Goal: Task Accomplishment & Management: Use online tool/utility

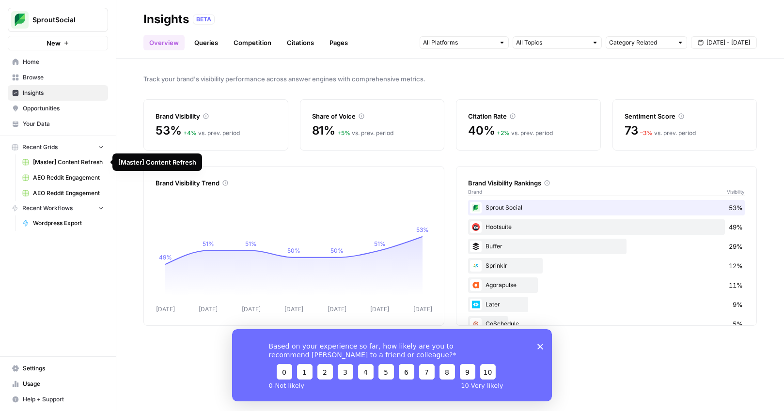
click at [69, 174] on span "AEO Reddit Engagement" at bounding box center [68, 177] width 71 height 9
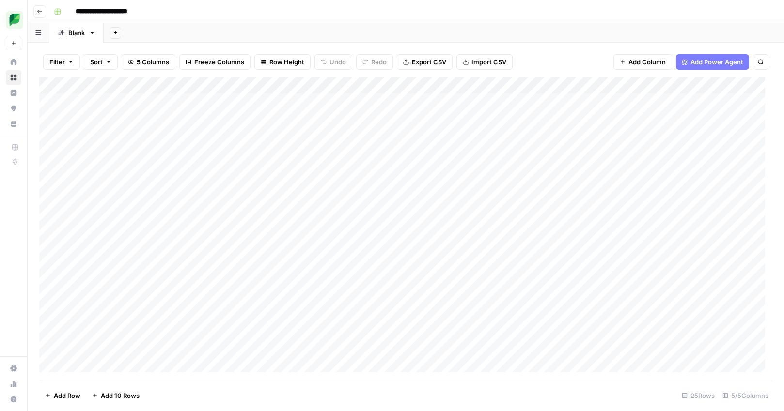
click at [369, 87] on div "Add Column" at bounding box center [405, 228] width 733 height 302
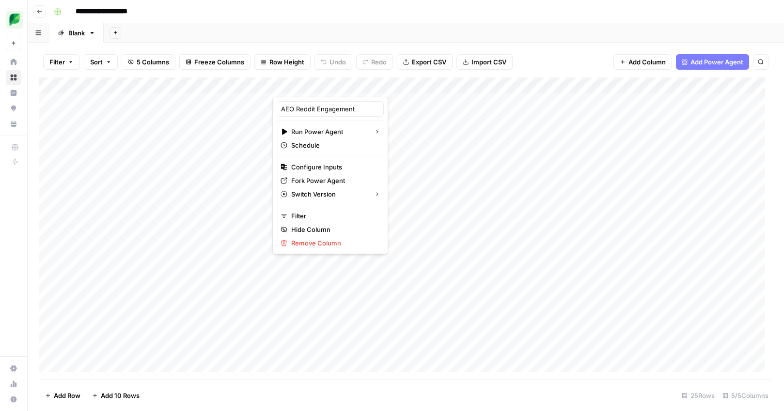
click at [310, 86] on div at bounding box center [331, 86] width 119 height 19
click at [314, 86] on div at bounding box center [331, 86] width 119 height 19
click at [405, 40] on div "Add Sheet" at bounding box center [444, 32] width 680 height 19
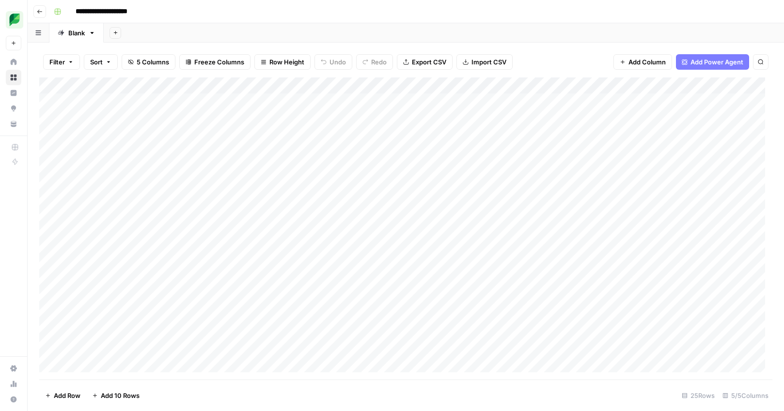
click at [371, 85] on div "Add Column" at bounding box center [405, 228] width 733 height 302
click at [541, 47] on div "Filter Sort 5 Columns Freeze Columns Row Height Undo Redo Export CSV Import CSV…" at bounding box center [405, 61] width 733 height 31
click at [324, 87] on div "Add Column" at bounding box center [405, 228] width 733 height 302
click at [325, 37] on div "Add Sheet" at bounding box center [444, 32] width 680 height 19
click at [575, 64] on div "Filter Sort 5 Columns Freeze Columns Row Height Undo Redo Export CSV Import CSV…" at bounding box center [405, 61] width 733 height 31
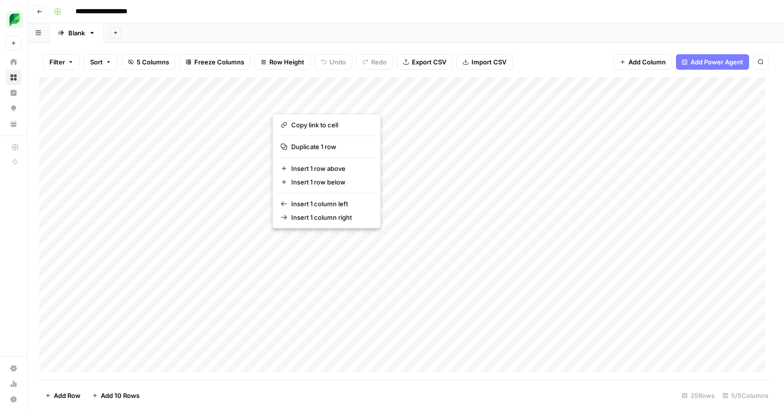
click at [331, 100] on div "Add Column" at bounding box center [405, 228] width 733 height 302
click at [333, 100] on button "button" at bounding box center [331, 101] width 119 height 17
click at [558, 38] on div "Add Sheet" at bounding box center [444, 32] width 680 height 19
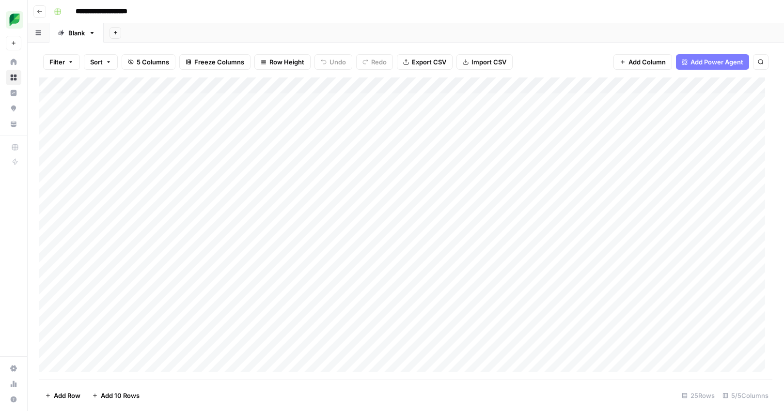
click at [447, 101] on div "Add Column" at bounding box center [405, 228] width 733 height 302
click at [373, 86] on div "Add Column" at bounding box center [405, 228] width 733 height 302
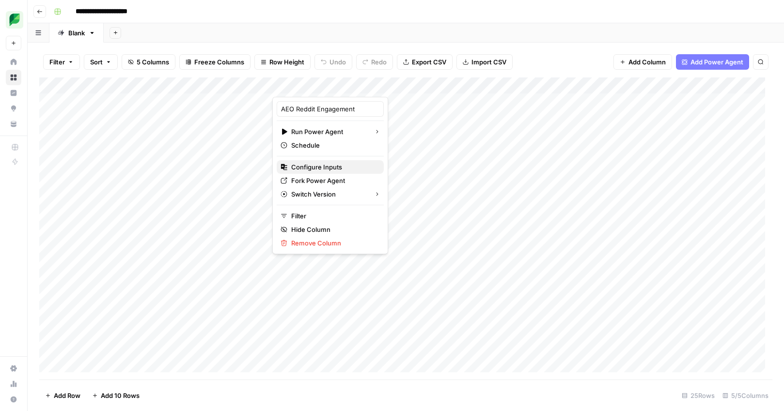
click at [320, 166] on span "Configure Inputs" at bounding box center [333, 167] width 85 height 10
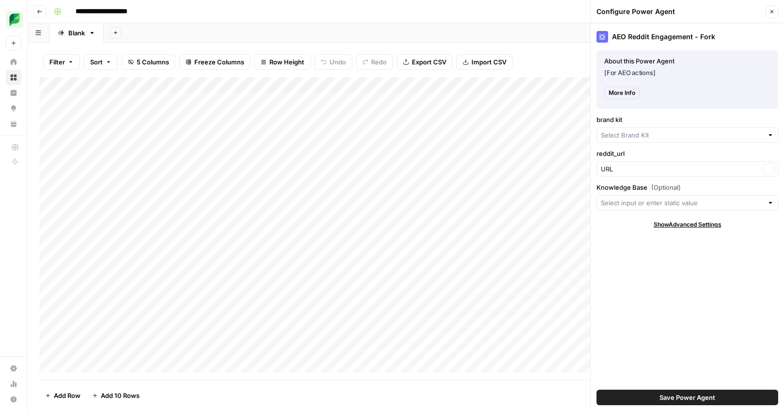
type input "Sprout Social"
click at [633, 93] on span "More Info" at bounding box center [621, 96] width 27 height 9
click at [771, 11] on icon "button" at bounding box center [771, 11] width 3 height 3
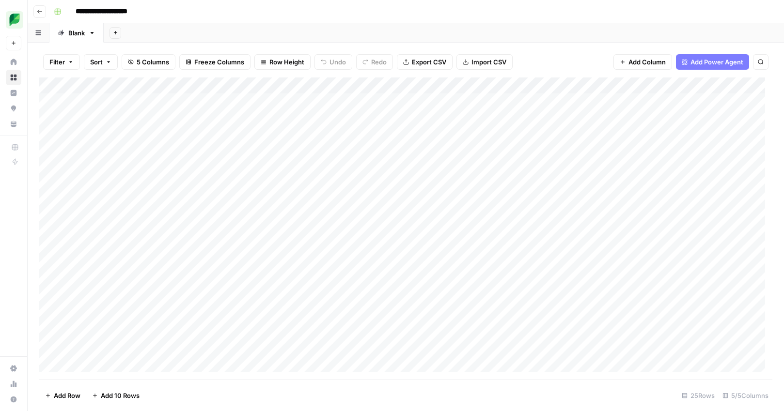
click at [368, 85] on div "Add Column" at bounding box center [405, 228] width 733 height 302
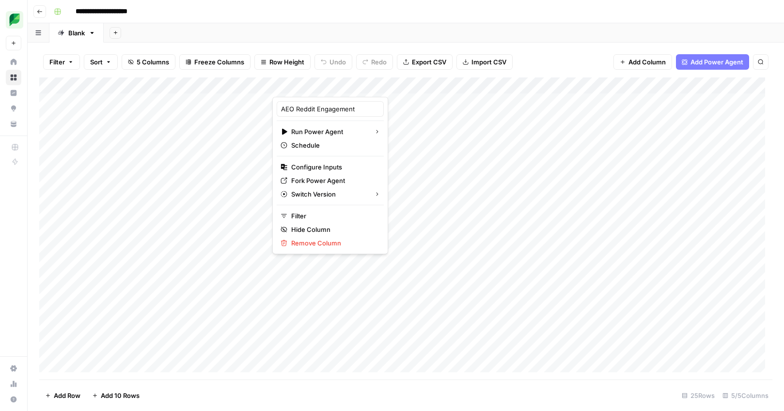
click at [341, 27] on div "Add Sheet" at bounding box center [444, 32] width 680 height 19
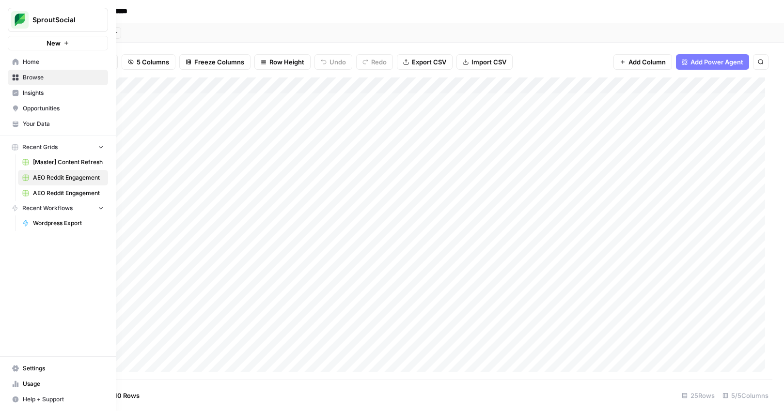
click at [58, 160] on span "[Master] Content Refresh" at bounding box center [68, 162] width 71 height 9
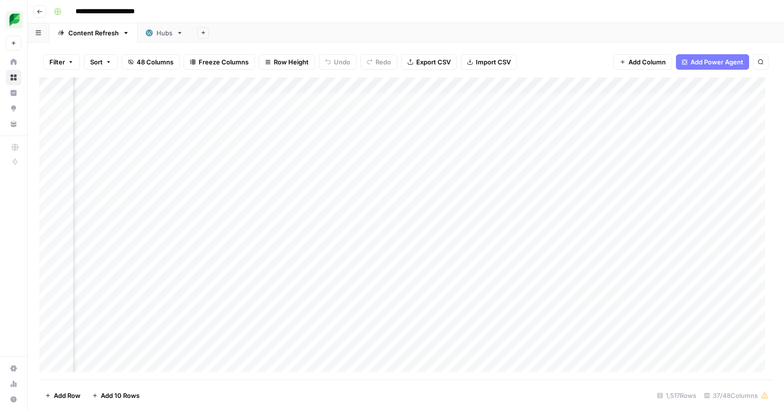
scroll to position [0, 870]
click at [564, 86] on div "Add Column" at bounding box center [405, 228] width 733 height 302
click at [559, 58] on div "Filter Sort 48 Columns Freeze Columns Row Height Undo Redo Export CSV Import CS…" at bounding box center [405, 61] width 733 height 31
click at [565, 135] on body "**********" at bounding box center [392, 205] width 784 height 411
click at [547, 58] on div "Filter Sort 48 Columns Freeze Columns Row Height Undo Redo Export CSV Import CS…" at bounding box center [405, 61] width 733 height 31
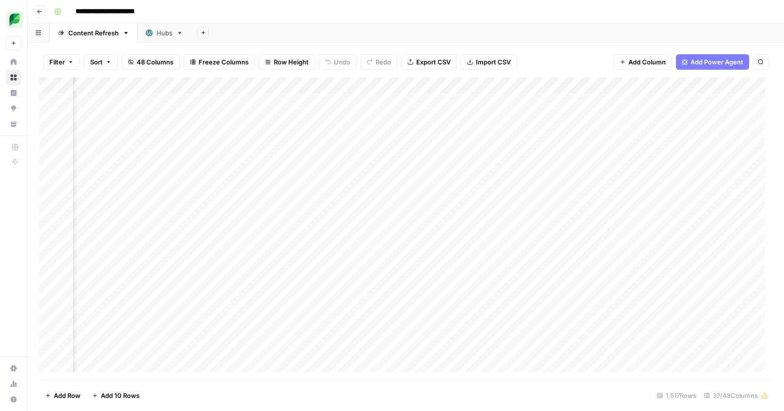
click at [564, 134] on div "Add Column" at bounding box center [405, 228] width 733 height 302
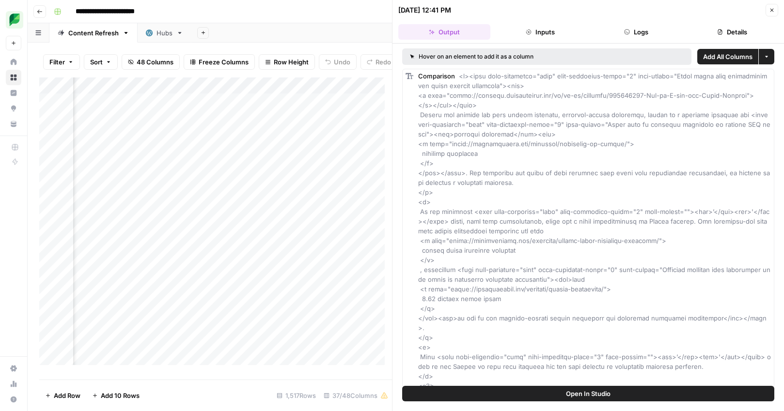
click at [559, 31] on button "Inputs" at bounding box center [540, 31] width 92 height 15
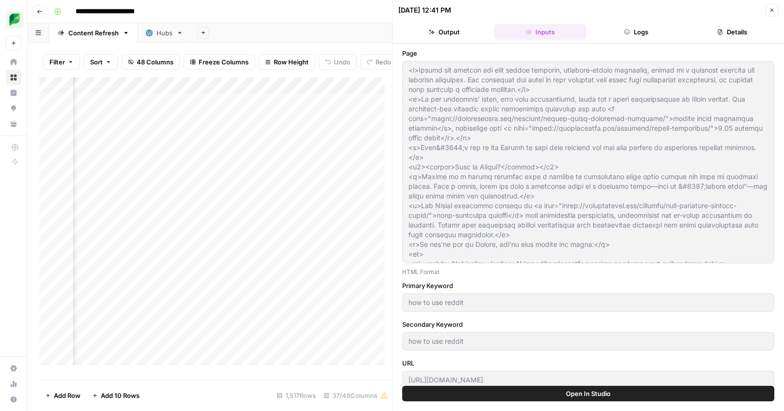
click at [636, 31] on button "Logs" at bounding box center [636, 31] width 92 height 15
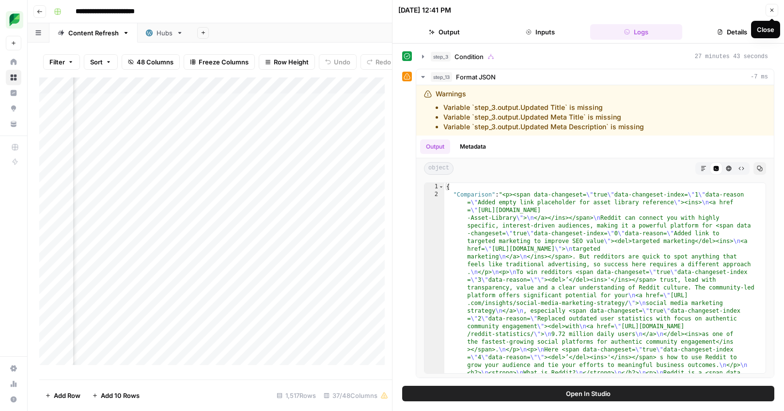
click at [772, 10] on icon "button" at bounding box center [771, 10] width 3 height 3
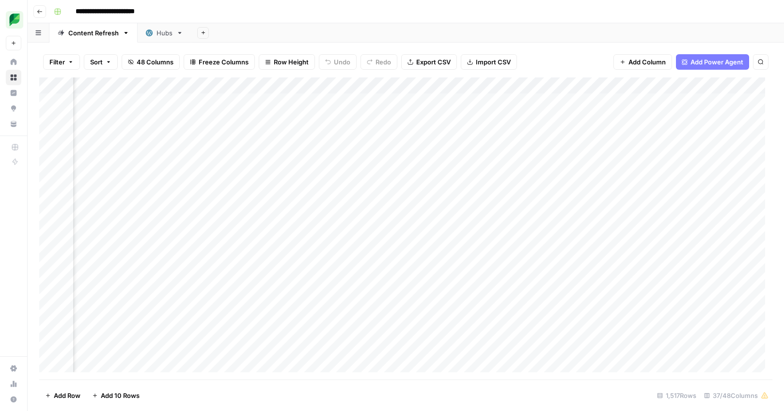
click at [568, 87] on div "Add Column" at bounding box center [405, 228] width 733 height 302
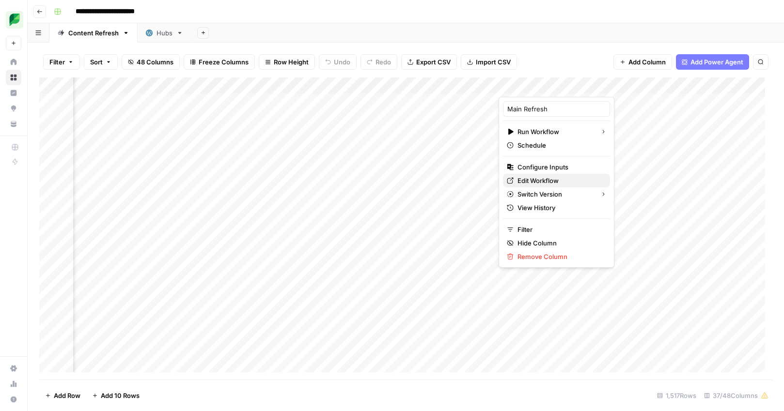
click at [546, 182] on span "Edit Workflow" at bounding box center [559, 181] width 85 height 10
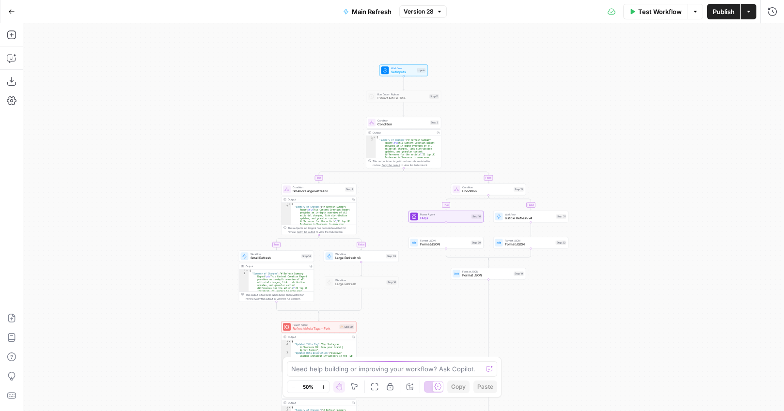
click at [322, 385] on icon "button" at bounding box center [323, 387] width 5 height 5
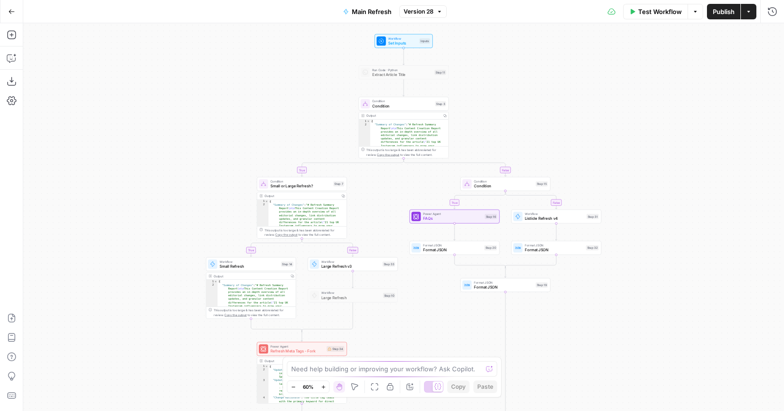
click at [322, 386] on icon "button" at bounding box center [323, 387] width 5 height 5
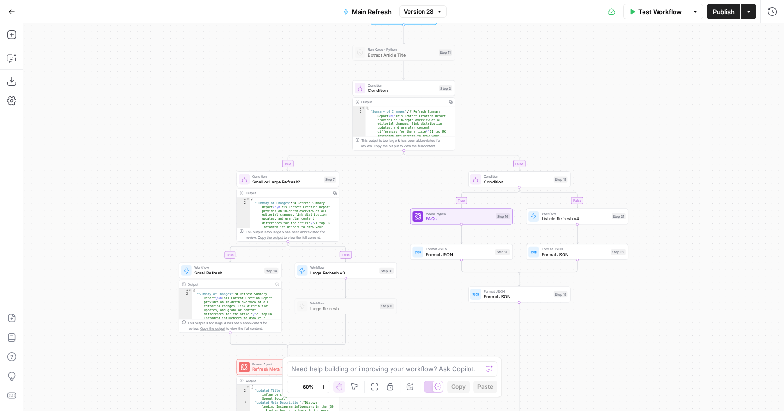
click at [322, 386] on icon "button" at bounding box center [323, 387] width 5 height 5
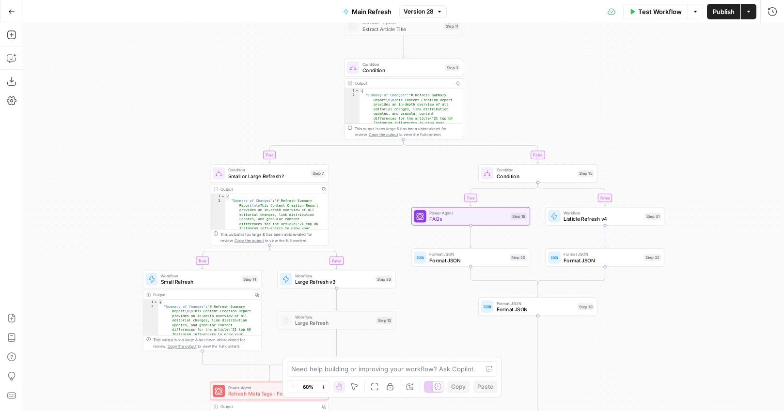
click at [322, 386] on icon "button" at bounding box center [323, 387] width 5 height 5
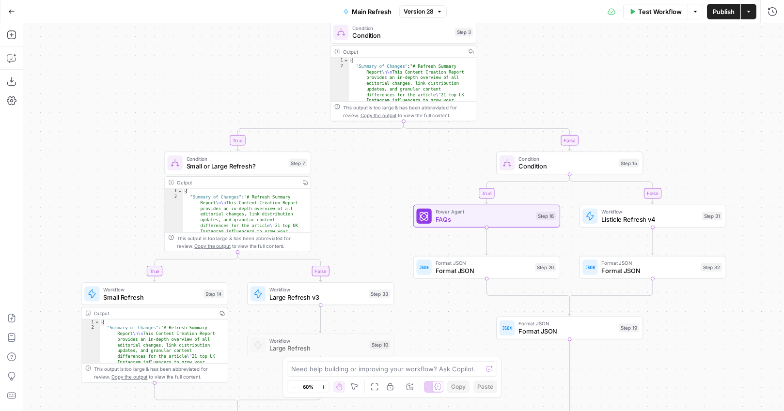
click at [322, 386] on icon "button" at bounding box center [323, 387] width 5 height 5
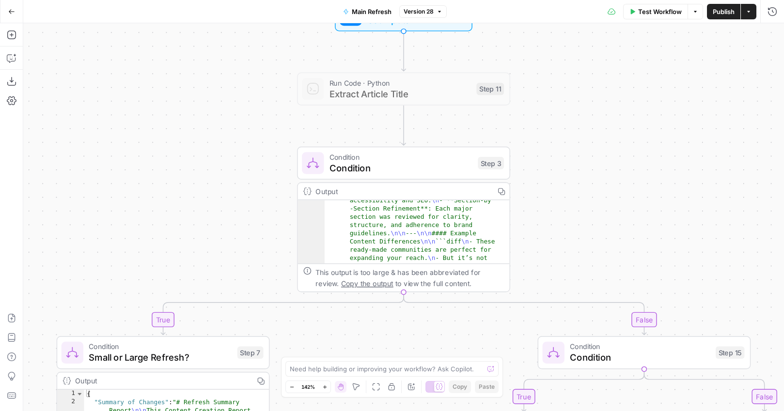
scroll to position [606, 0]
click at [597, 210] on div "true false true false true false Workflow Set Inputs Inputs Run Code · Python E…" at bounding box center [403, 217] width 760 height 388
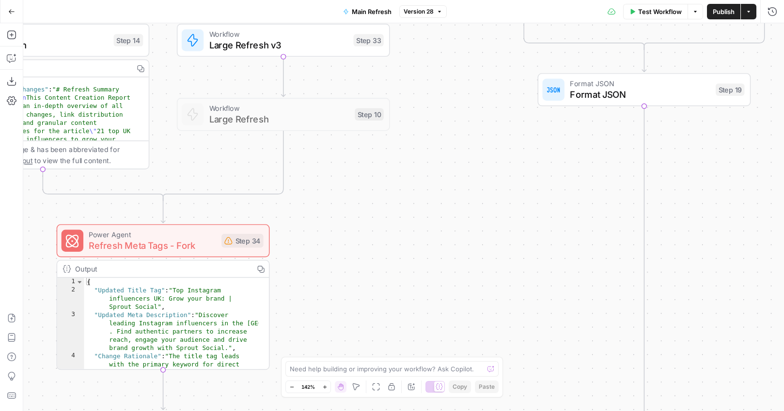
click at [5, 13] on button "Go Back" at bounding box center [11, 11] width 17 height 17
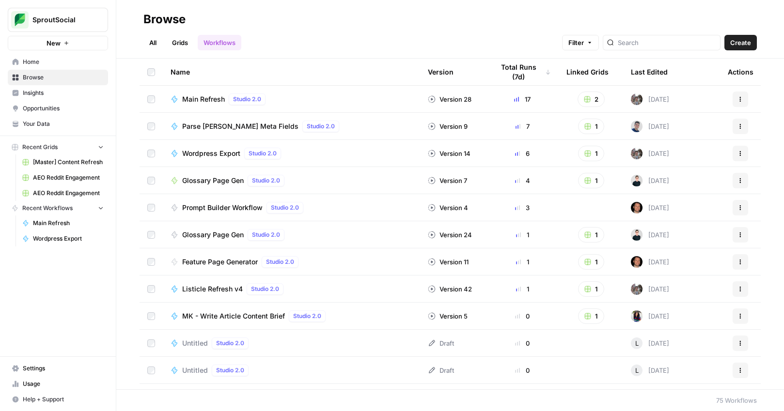
click at [214, 184] on span "Glossary Page Gen" at bounding box center [213, 181] width 62 height 10
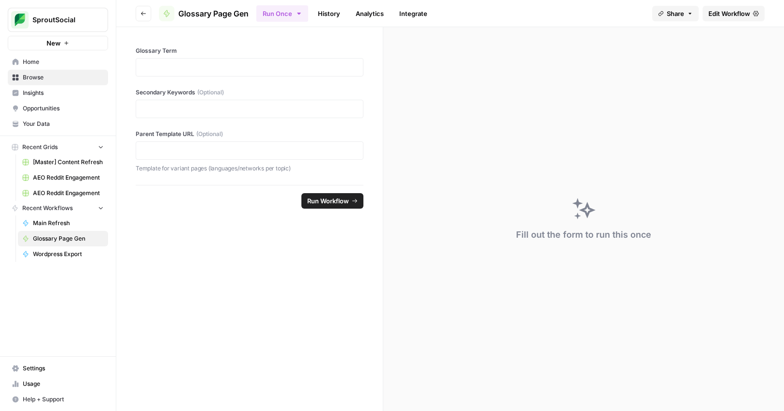
click at [403, 10] on link "Integrate" at bounding box center [413, 13] width 40 height 15
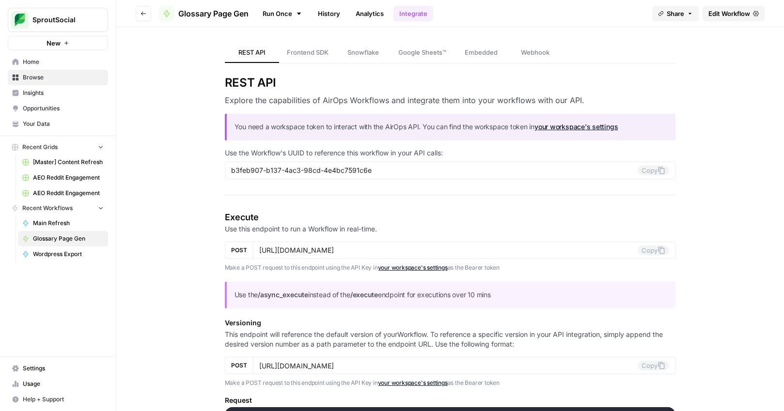
click at [372, 16] on link "Analytics" at bounding box center [370, 13] width 40 height 15
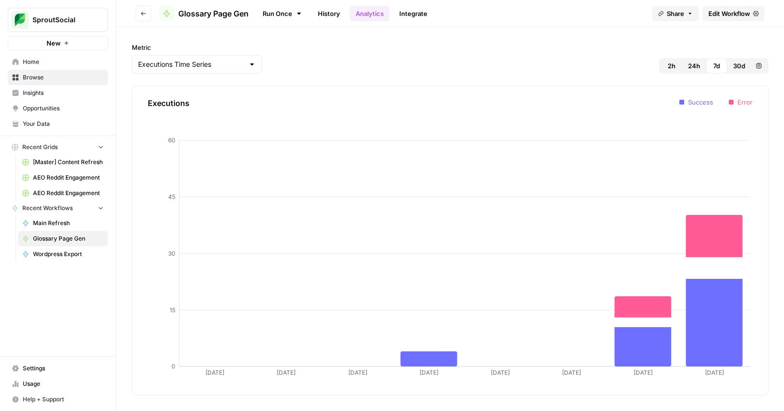
click at [340, 15] on link "History" at bounding box center [329, 13] width 34 height 15
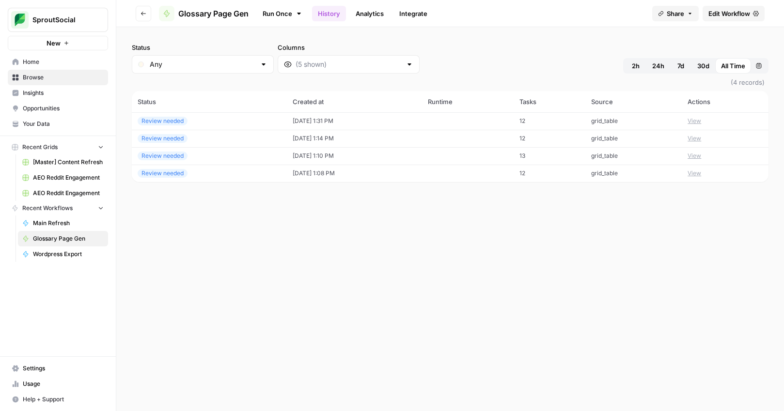
click at [54, 63] on span "Home" at bounding box center [63, 62] width 81 height 9
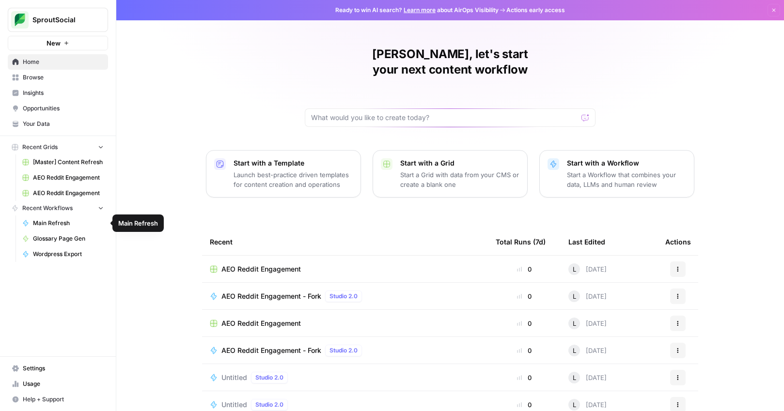
click at [74, 180] on span "AEO Reddit Engagement" at bounding box center [68, 177] width 71 height 9
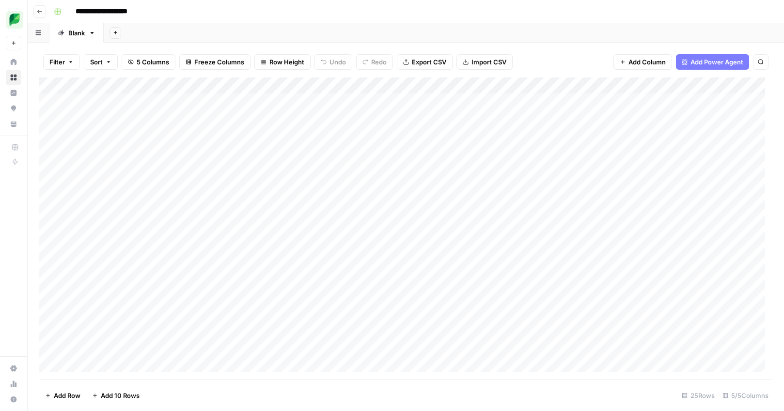
click at [370, 83] on div "Add Column" at bounding box center [405, 228] width 733 height 302
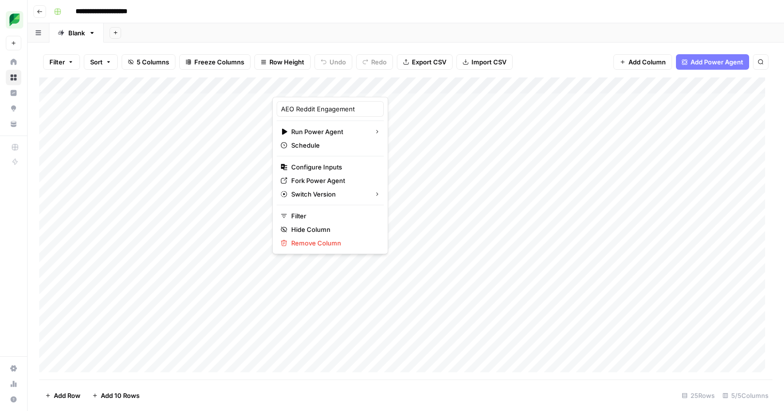
click at [337, 26] on div "Add Sheet" at bounding box center [444, 32] width 680 height 19
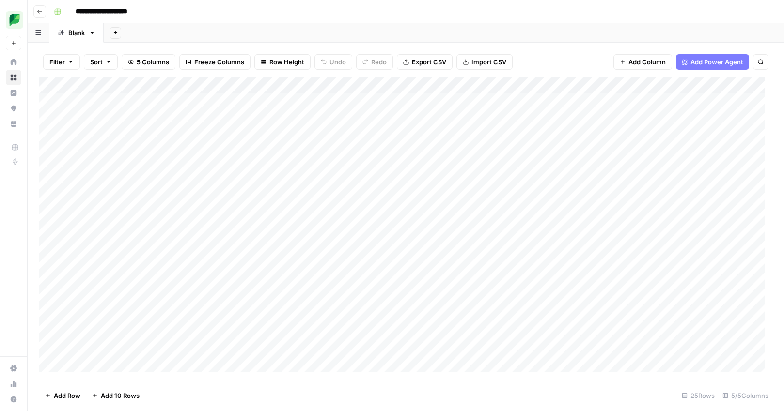
click at [371, 82] on div "Add Column" at bounding box center [405, 228] width 733 height 302
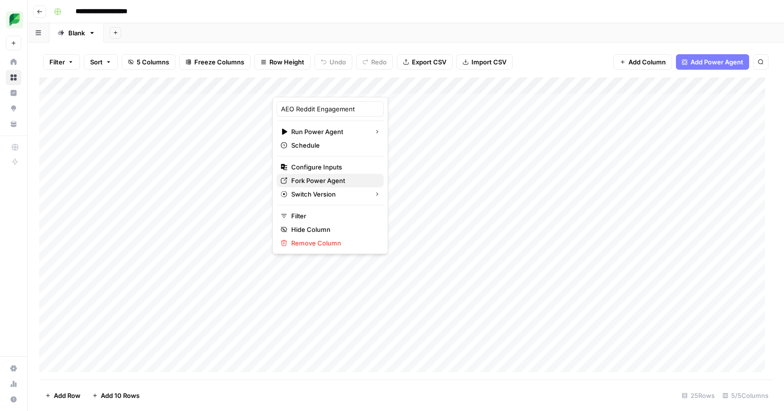
click at [334, 180] on span "Fork Power Agent" at bounding box center [333, 181] width 85 height 10
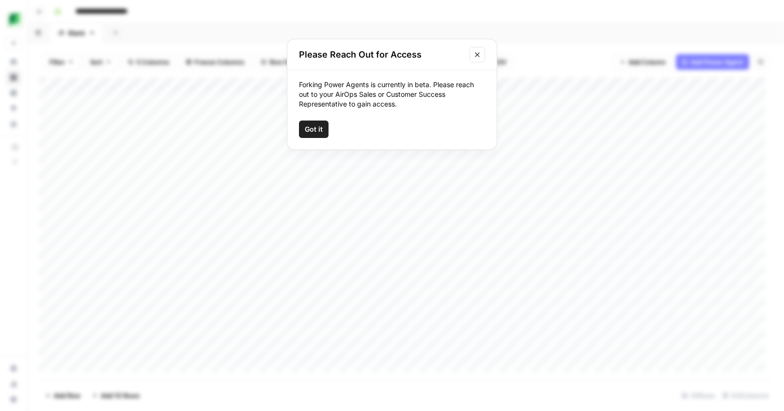
click at [481, 55] on button "Close modal" at bounding box center [476, 54] width 15 height 15
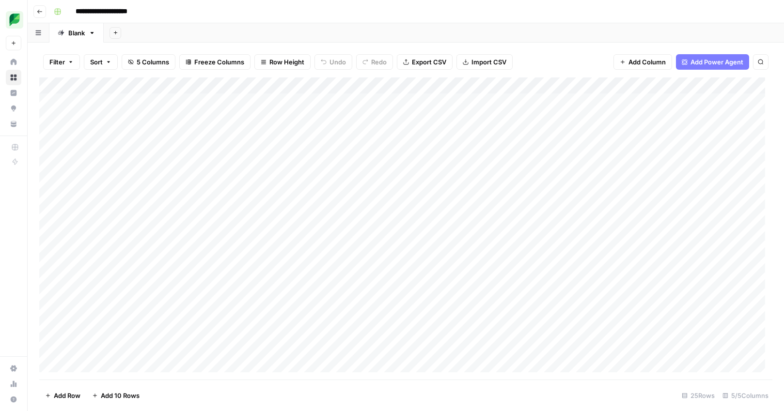
click at [371, 86] on div "Add Column" at bounding box center [405, 228] width 733 height 302
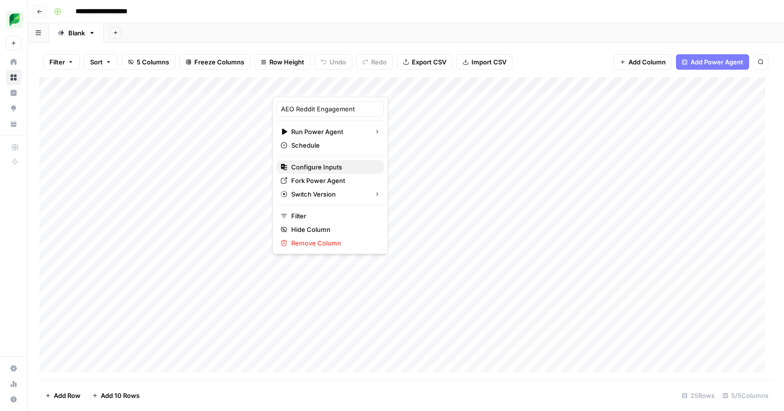
click at [334, 169] on span "Configure Inputs" at bounding box center [333, 167] width 85 height 10
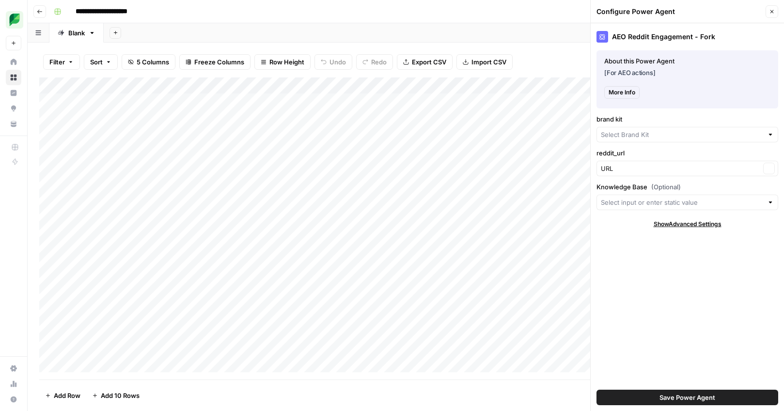
type input "Sprout Social"
click at [619, 94] on span "More Info" at bounding box center [621, 96] width 27 height 9
click at [772, 12] on icon "button" at bounding box center [771, 11] width 3 height 3
